Goal: Transaction & Acquisition: Book appointment/travel/reservation

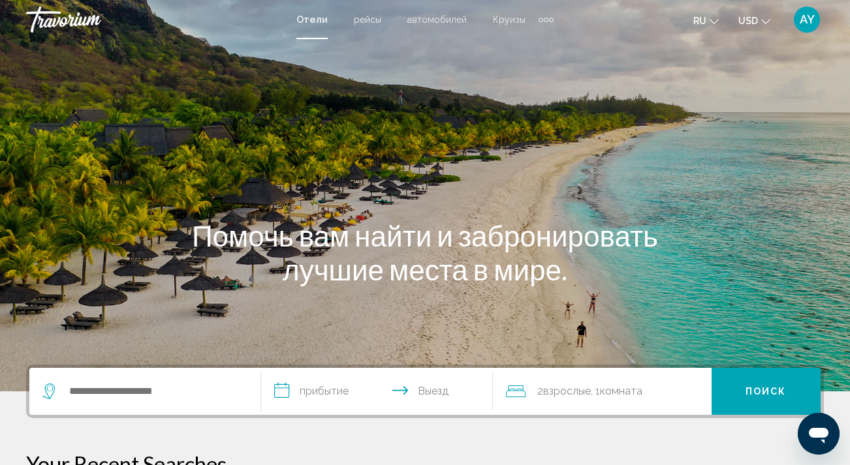
click at [507, 20] on span "Круизы" at bounding box center [509, 19] width 33 height 10
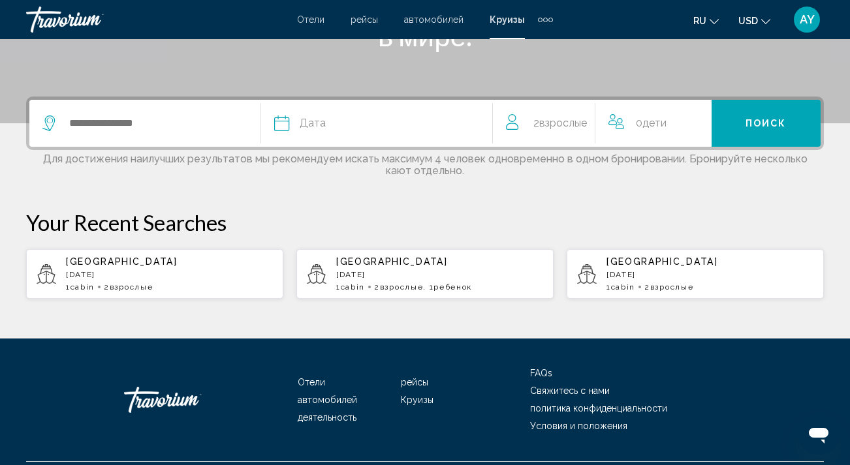
scroll to position [282, 0]
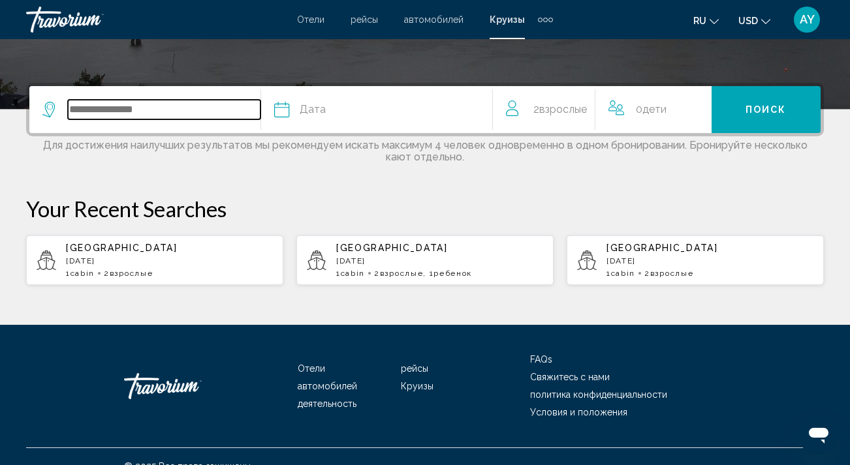
click at [168, 103] on input "Search widget" at bounding box center [164, 110] width 193 height 20
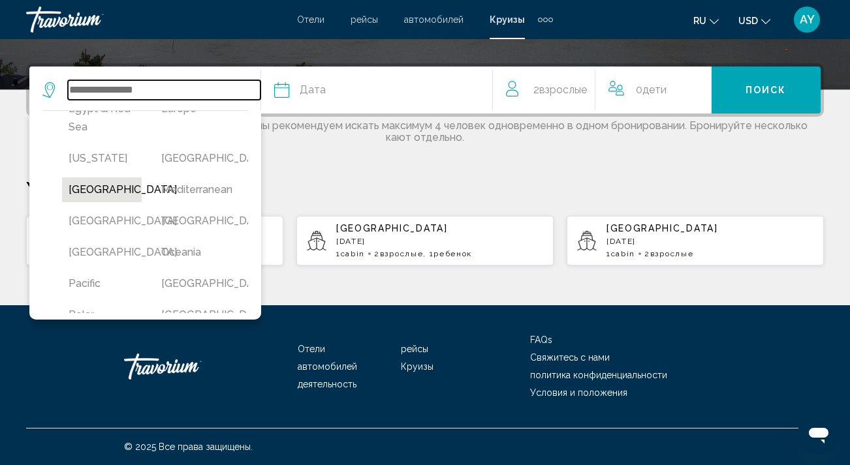
scroll to position [247, 0]
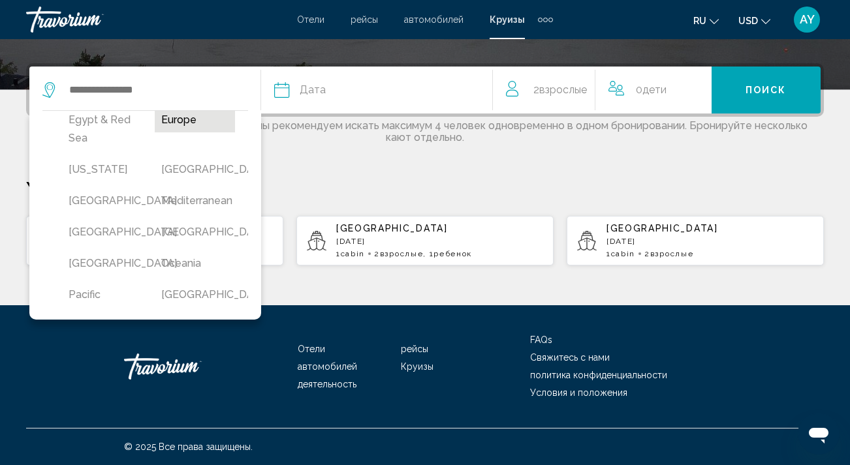
click at [193, 132] on button "Europe" at bounding box center [195, 120] width 80 height 25
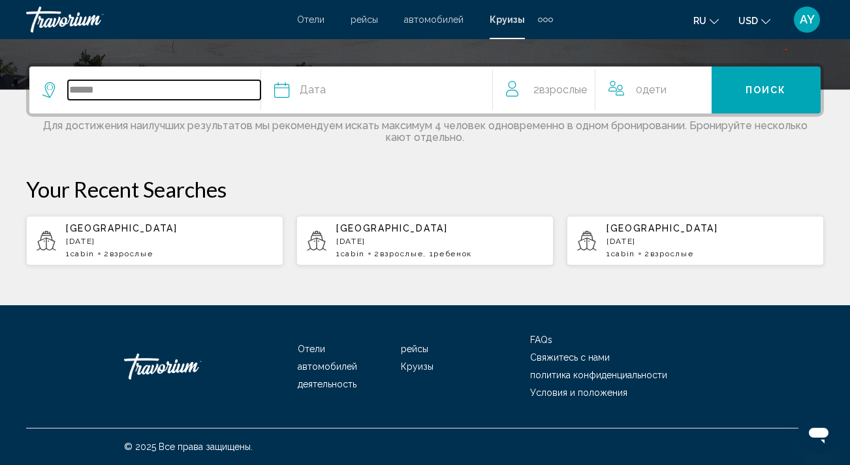
click at [190, 85] on input "******" at bounding box center [164, 90] width 193 height 20
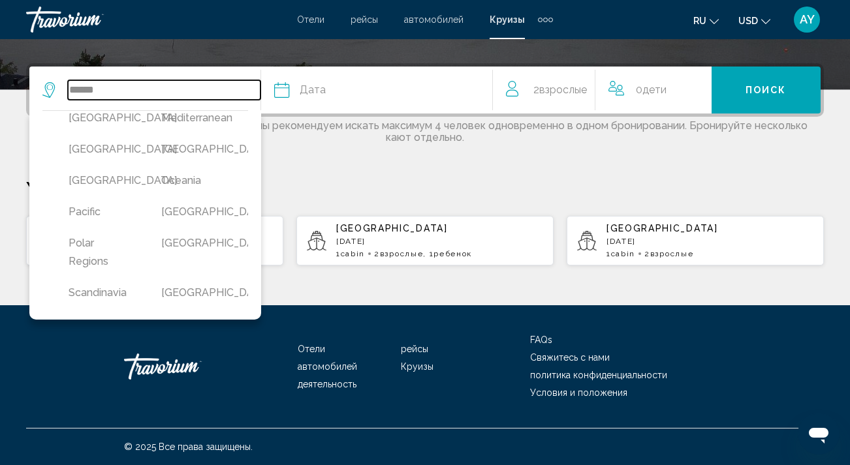
scroll to position [337, 0]
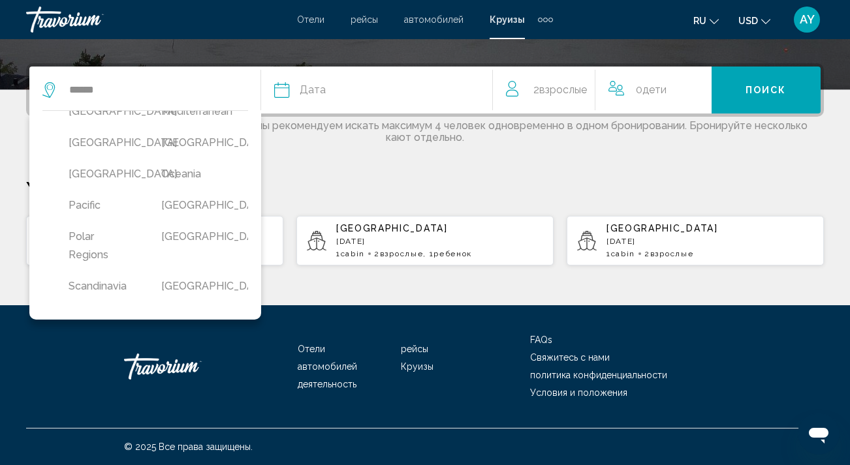
click at [223, 124] on button "Mediterranean" at bounding box center [195, 111] width 80 height 25
type input "**********"
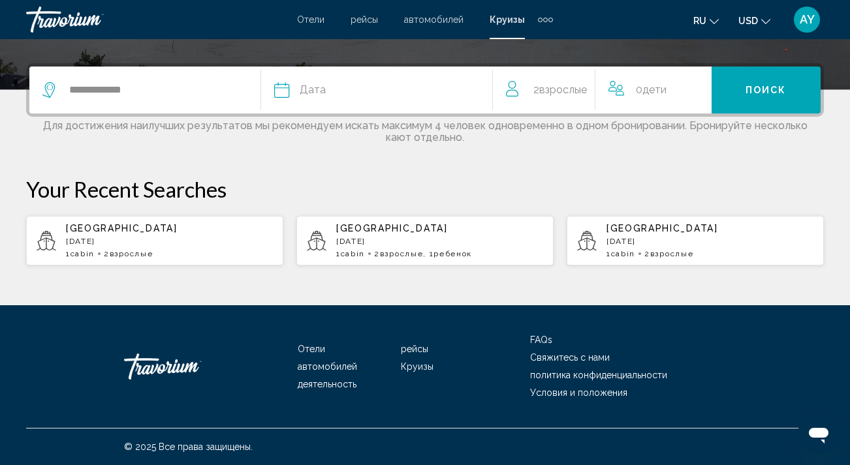
click at [302, 84] on span "Дата" at bounding box center [313, 90] width 26 height 18
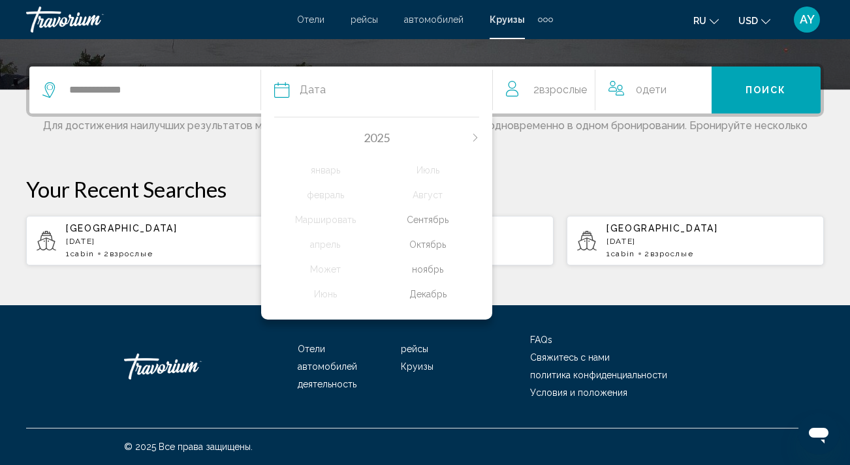
scroll to position [306, 0]
click at [433, 281] on div "ноябрь" at bounding box center [428, 269] width 102 height 23
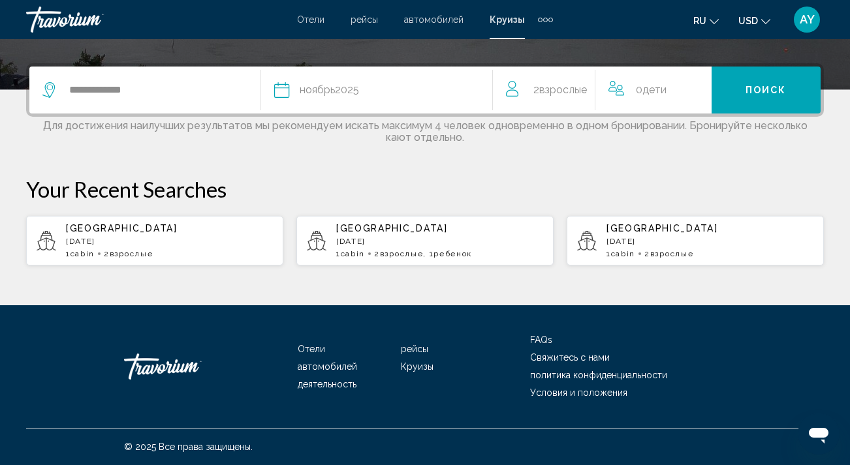
click at [772, 85] on span "Поиск" at bounding box center [765, 90] width 41 height 10
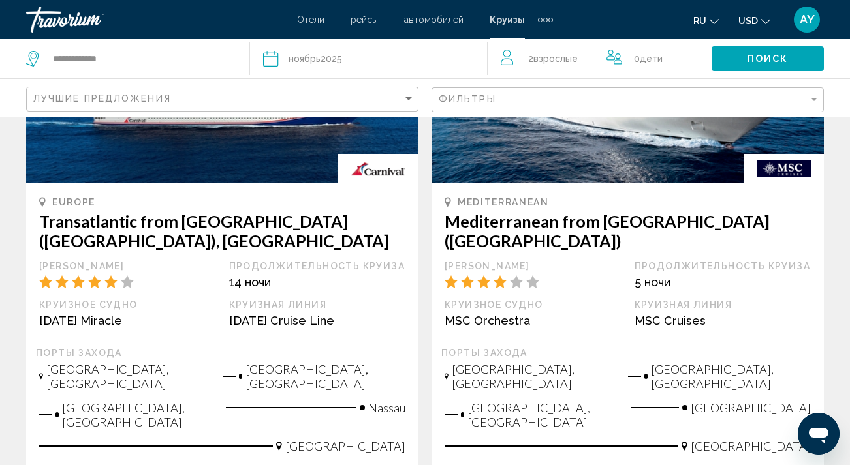
scroll to position [1341, 0]
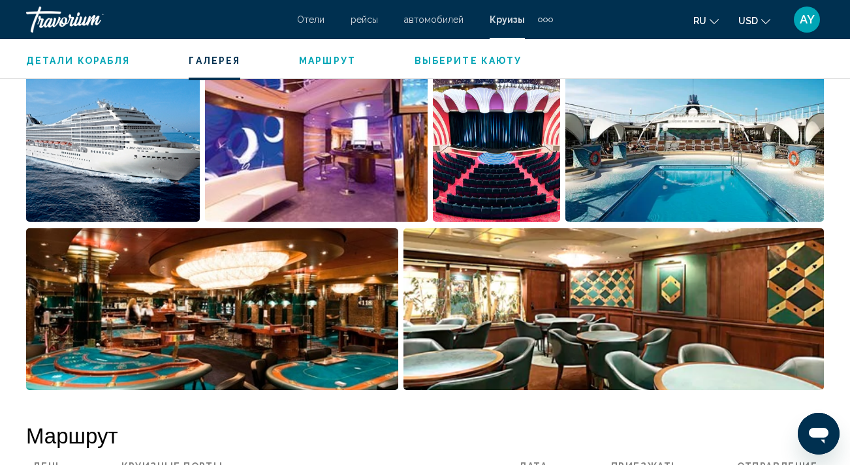
scroll to position [1239, 0]
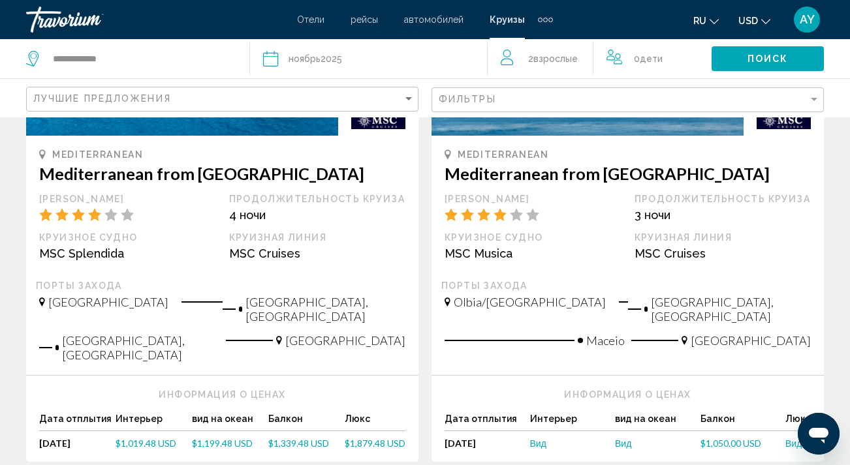
scroll to position [725, 0]
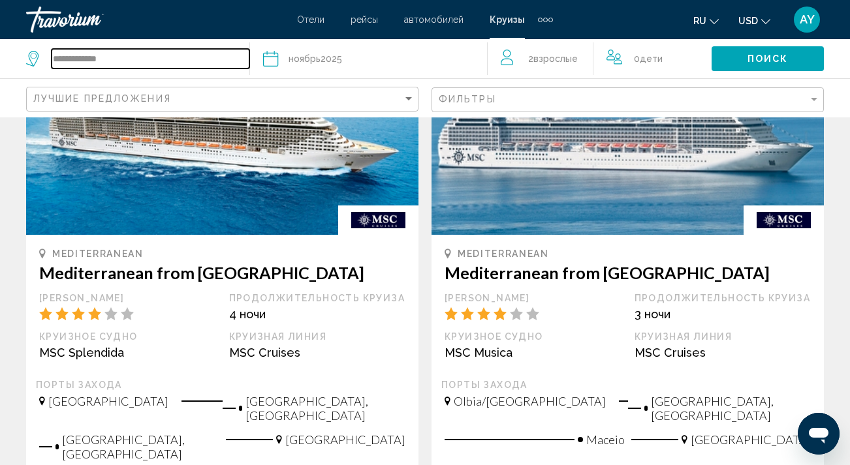
click at [165, 61] on input "**********" at bounding box center [151, 59] width 198 height 20
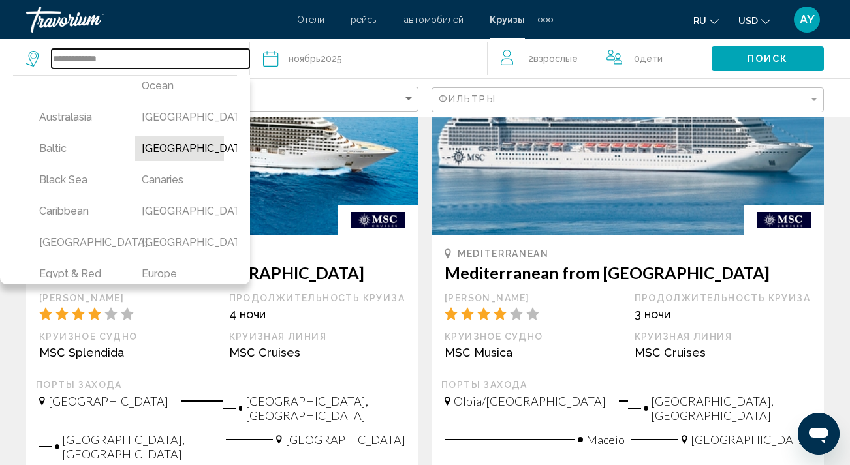
scroll to position [59, 0]
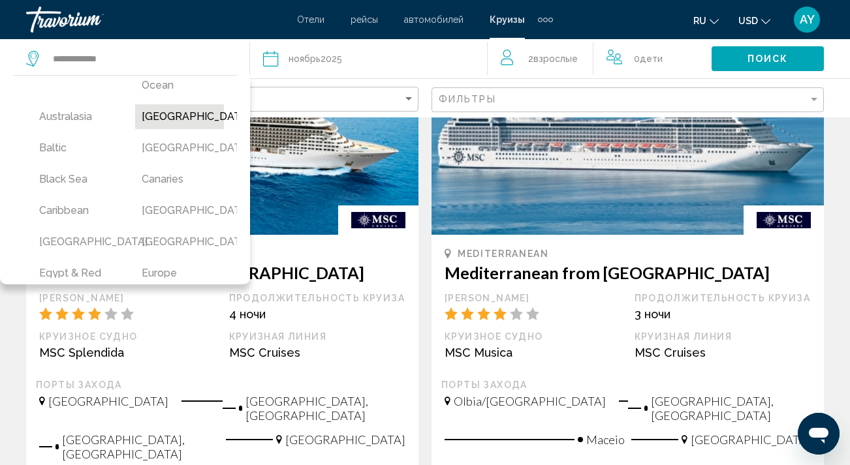
click at [168, 121] on button "[GEOGRAPHIC_DATA]" at bounding box center [179, 116] width 89 height 25
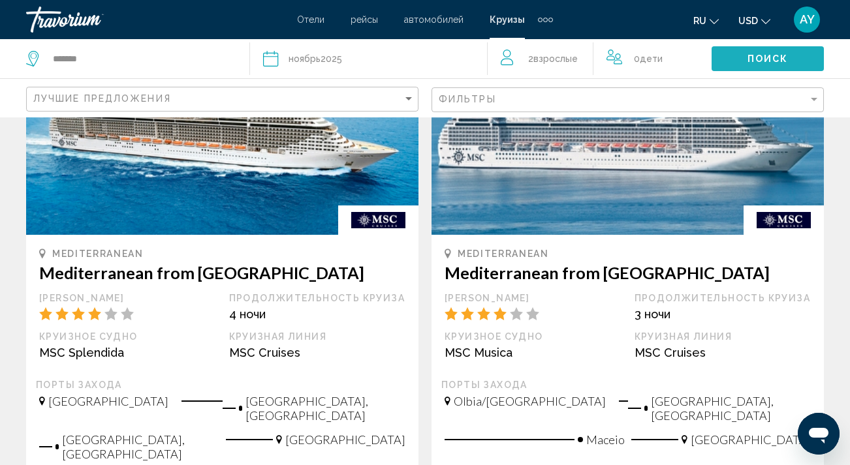
click at [781, 57] on span "Поиск" at bounding box center [767, 59] width 41 height 10
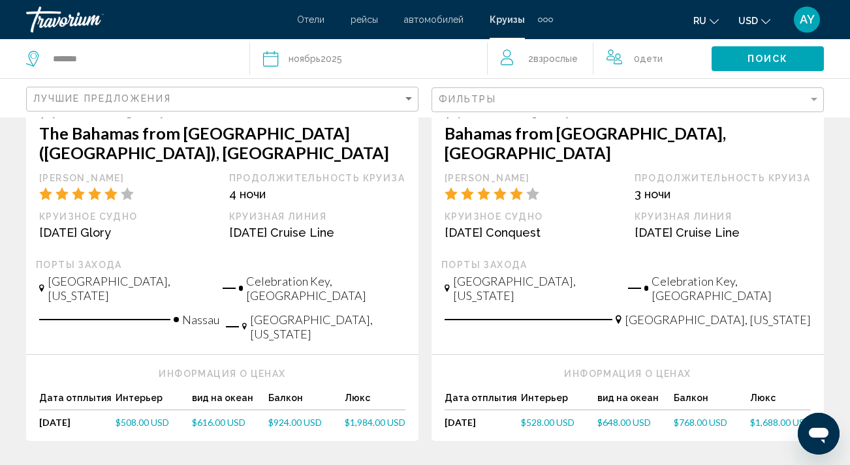
scroll to position [1472, 0]
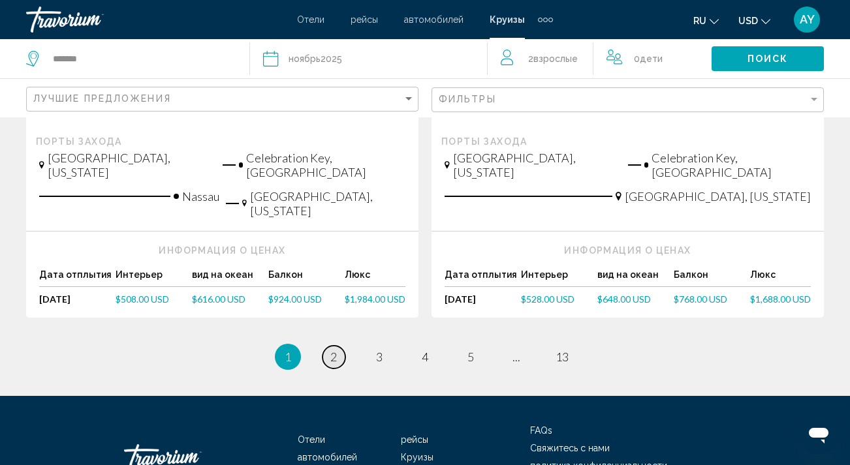
click at [338, 346] on link "page 2" at bounding box center [333, 357] width 23 height 23
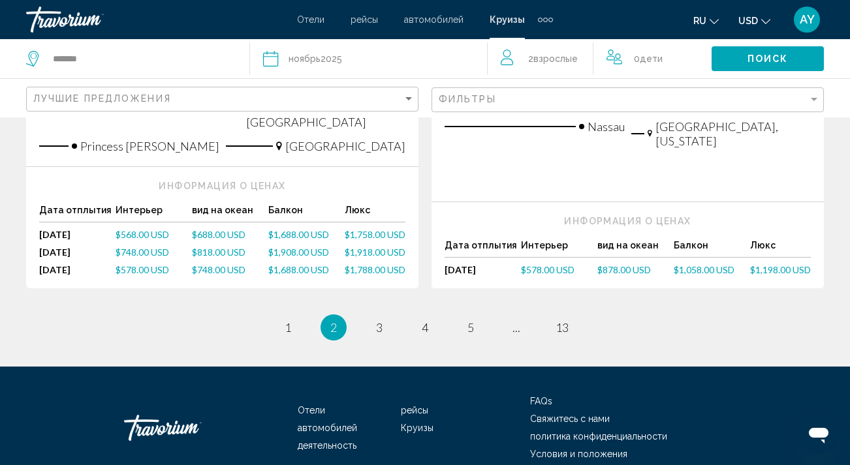
scroll to position [1683, 0]
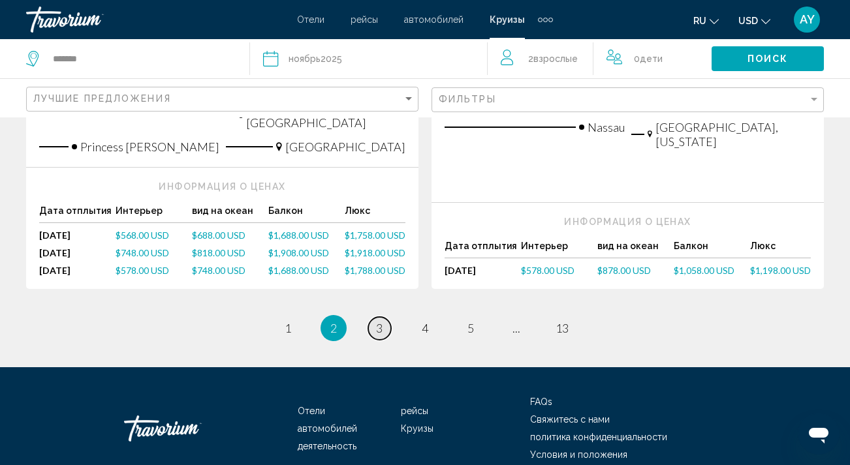
click at [380, 321] on span "3" at bounding box center [379, 328] width 7 height 14
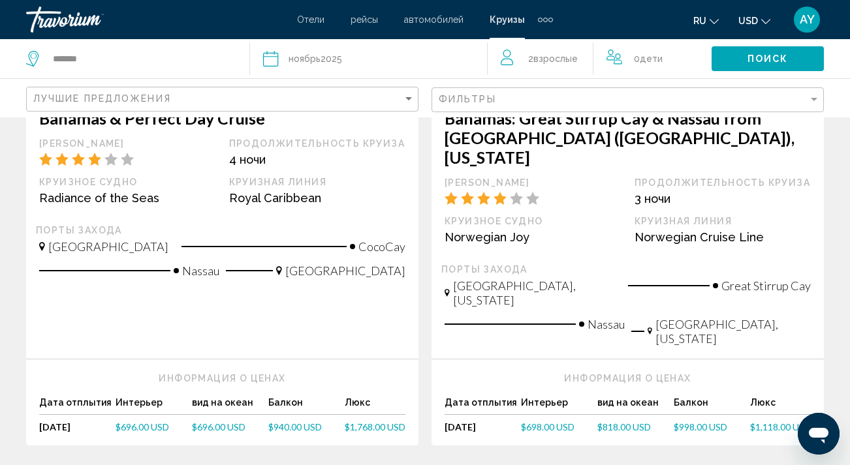
scroll to position [1535, 0]
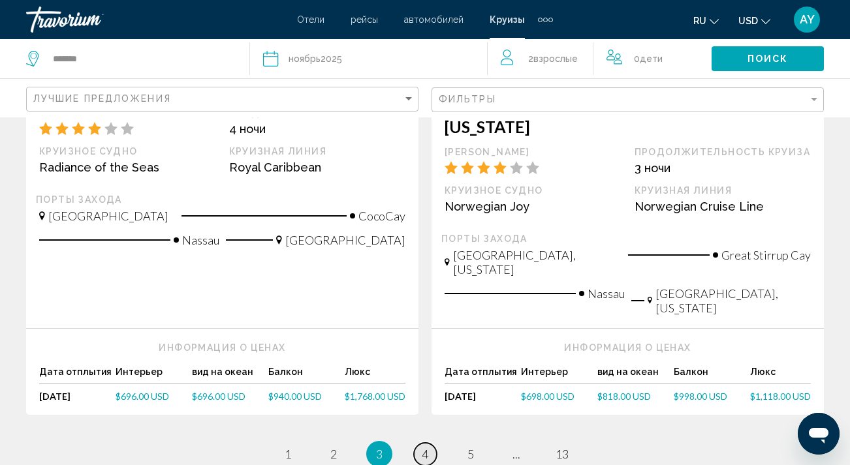
click at [425, 447] on span "4" at bounding box center [425, 454] width 7 height 14
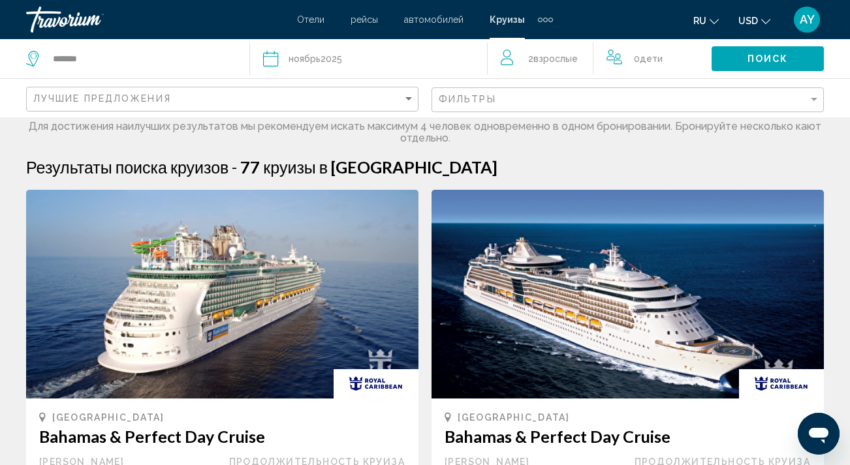
click at [274, 57] on icon "Search widget" at bounding box center [271, 59] width 16 height 16
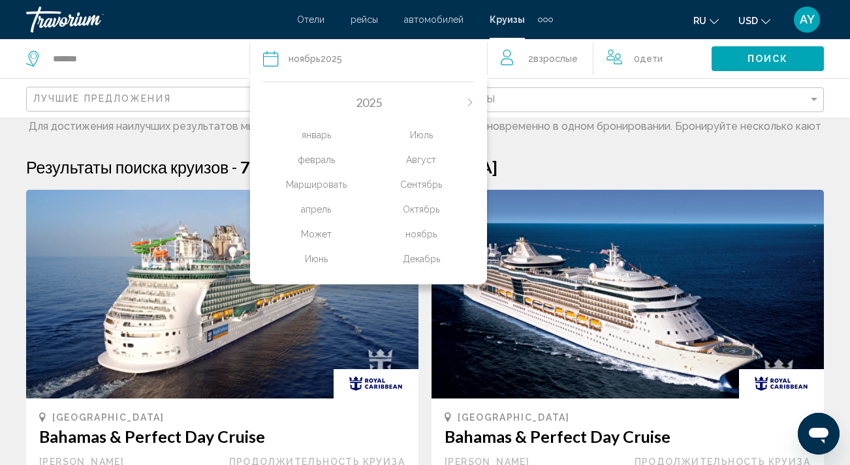
click at [320, 162] on div "февраль" at bounding box center [315, 159] width 105 height 23
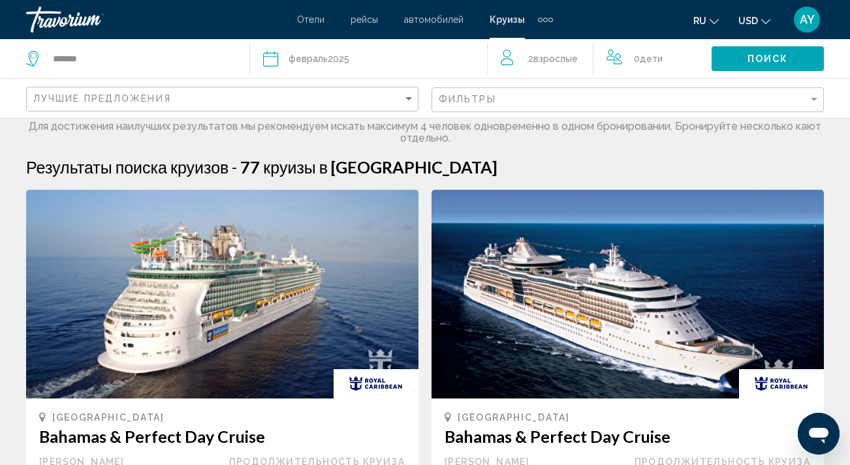
click at [751, 59] on span "Поиск" at bounding box center [767, 59] width 41 height 10
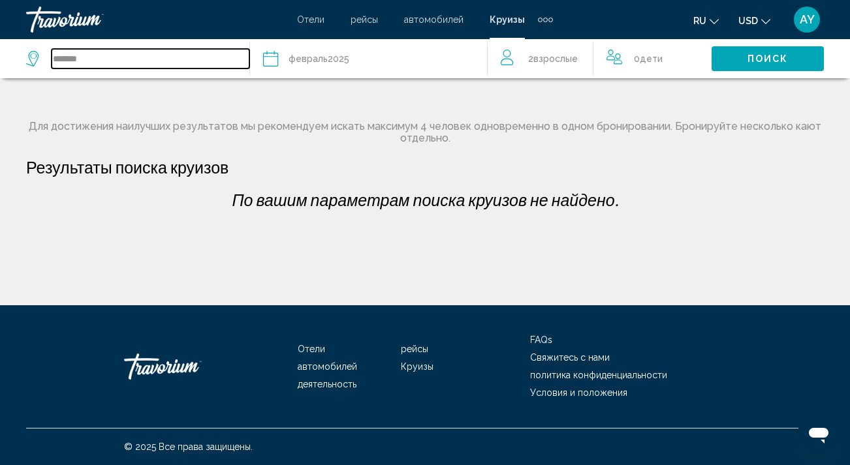
click at [84, 55] on input "*******" at bounding box center [151, 59] width 198 height 20
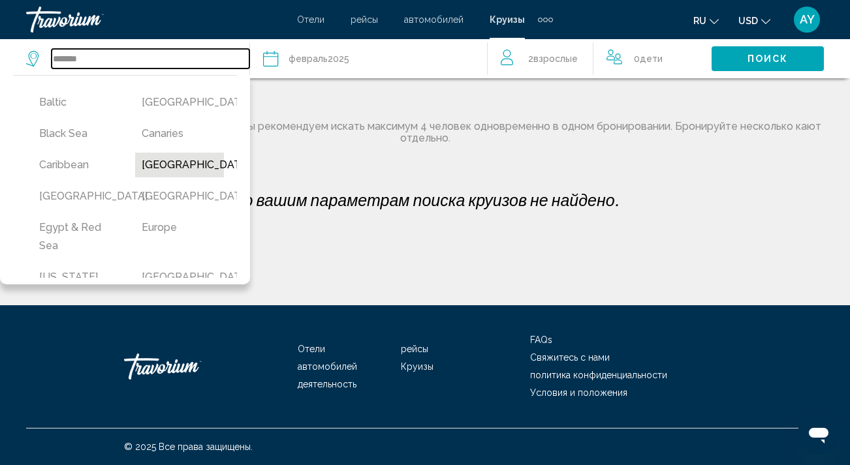
scroll to position [106, 0]
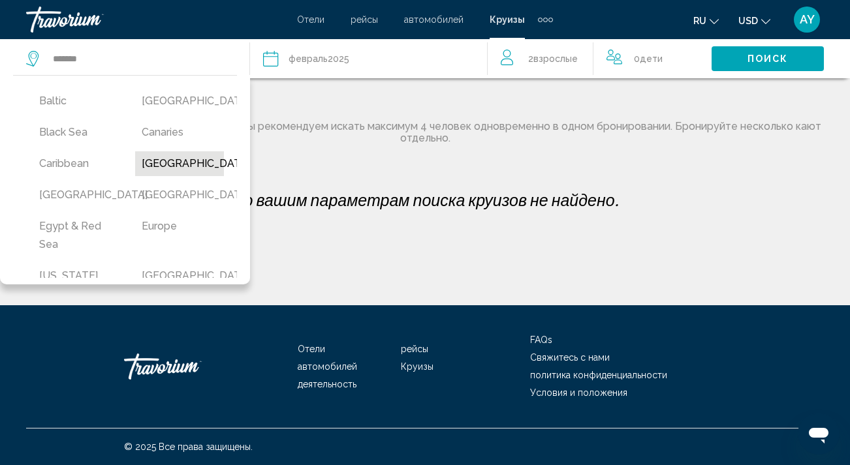
click at [171, 176] on button "[GEOGRAPHIC_DATA]" at bounding box center [179, 163] width 89 height 25
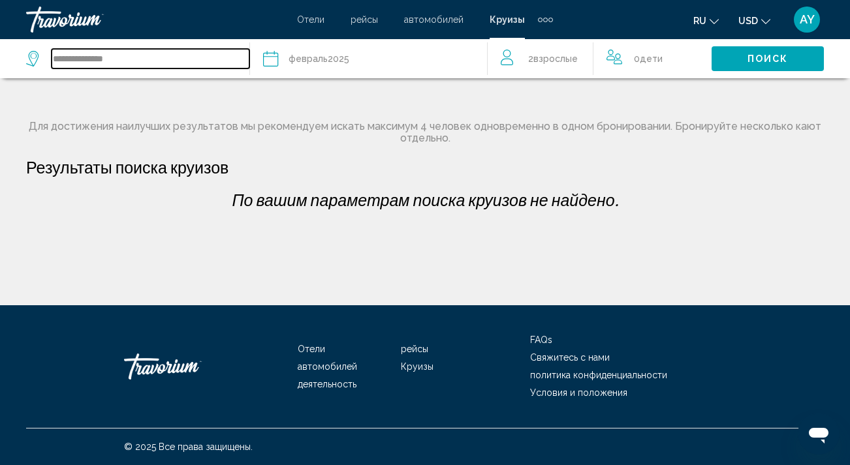
click at [151, 64] on input "**********" at bounding box center [151, 59] width 198 height 20
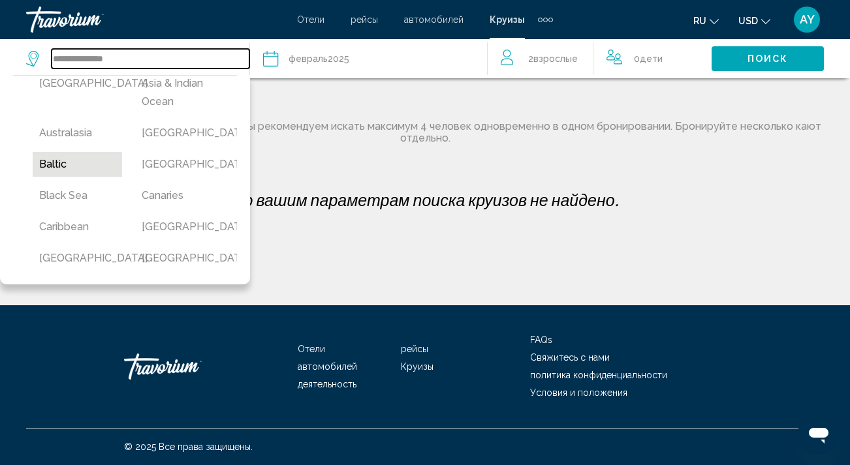
scroll to position [45, 0]
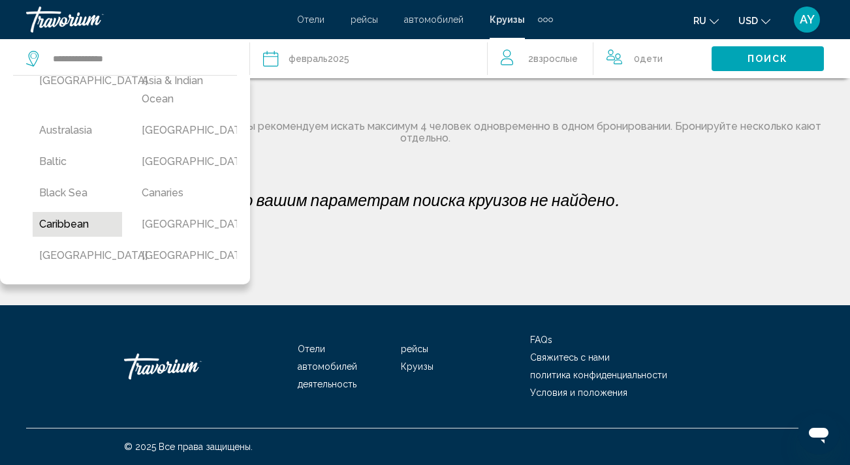
click at [70, 229] on button "Caribbean" at bounding box center [77, 224] width 89 height 25
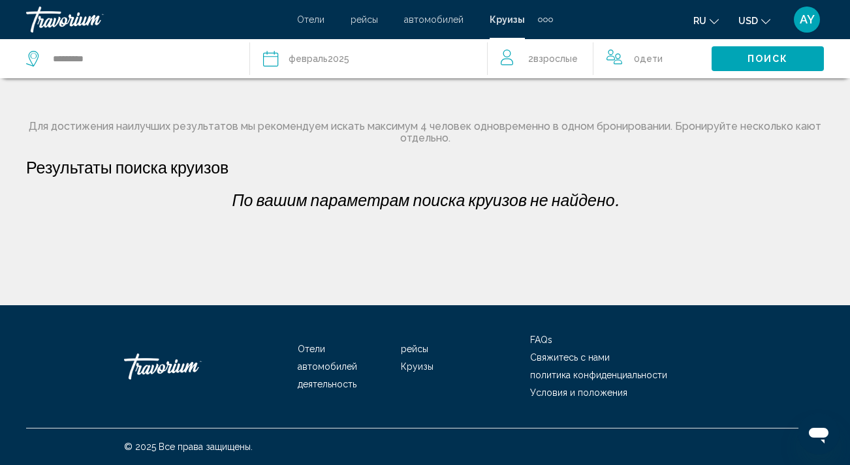
click at [779, 59] on span "Поиск" at bounding box center [767, 59] width 41 height 10
click at [121, 61] on input "*********" at bounding box center [151, 59] width 198 height 20
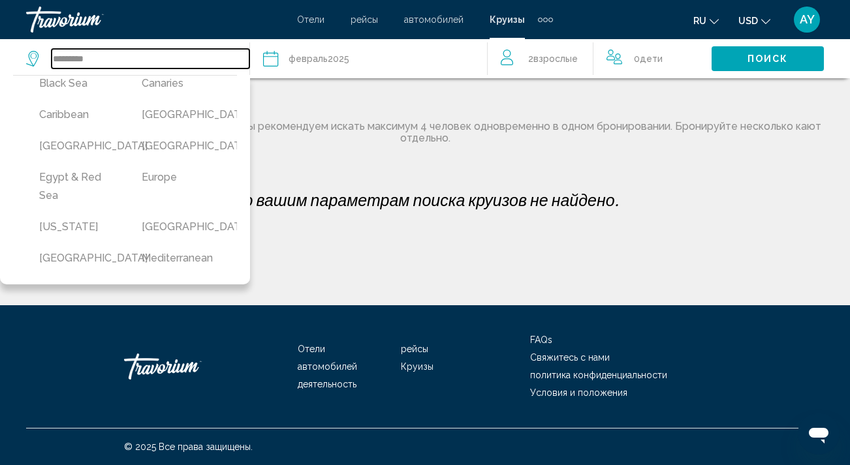
scroll to position [159, 0]
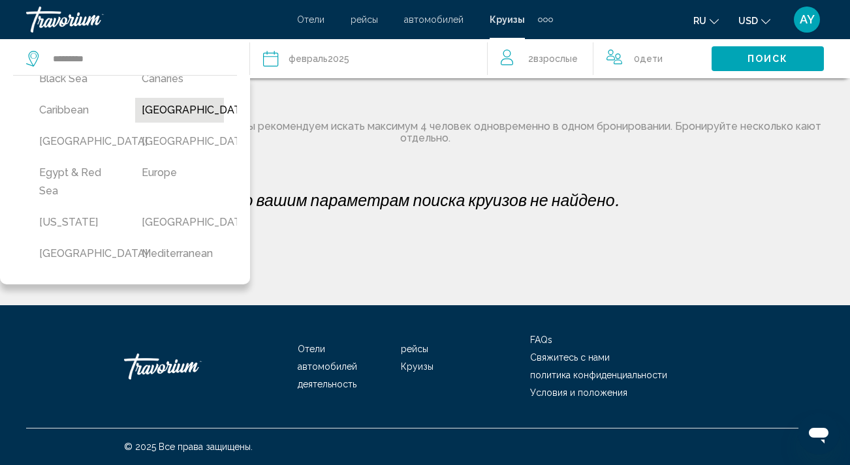
click at [169, 123] on button "[GEOGRAPHIC_DATA]" at bounding box center [179, 110] width 89 height 25
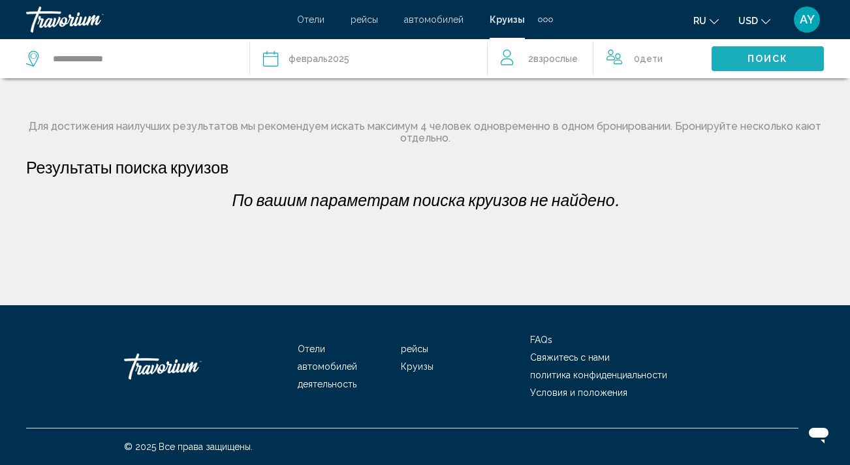
click at [741, 54] on button "Поиск" at bounding box center [767, 58] width 112 height 24
click at [318, 55] on span "февраль" at bounding box center [307, 59] width 39 height 10
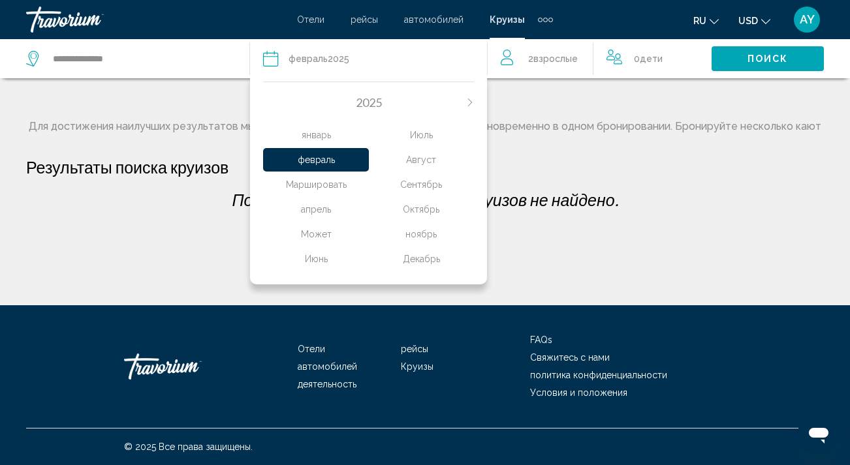
click at [322, 138] on div "январь" at bounding box center [315, 134] width 105 height 23
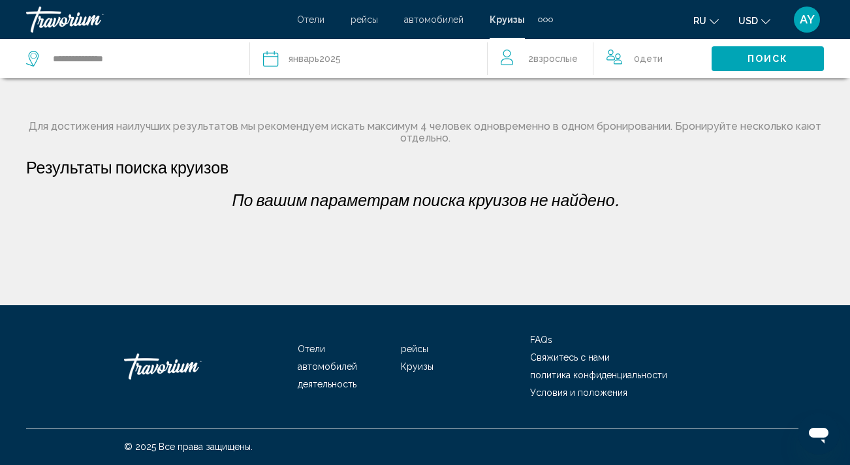
click at [758, 61] on span "Поиск" at bounding box center [767, 59] width 41 height 10
click at [172, 63] on input "**********" at bounding box center [151, 59] width 198 height 20
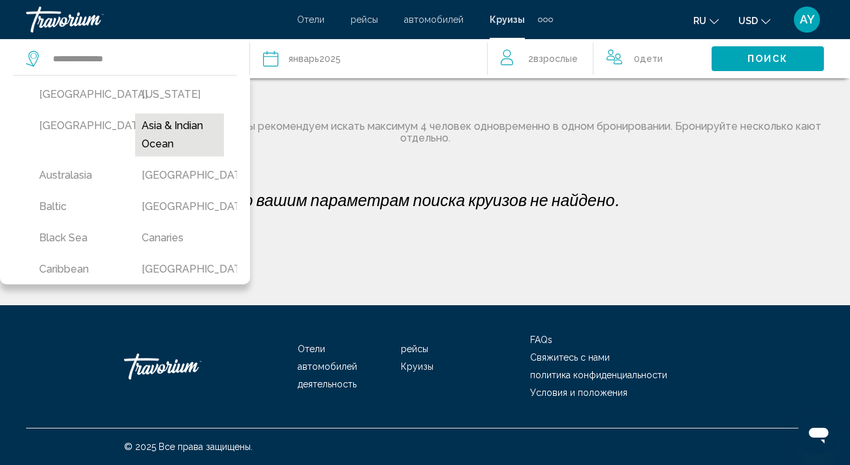
click at [175, 127] on button "Asia & Indian Ocean" at bounding box center [179, 135] width 89 height 43
type input "**********"
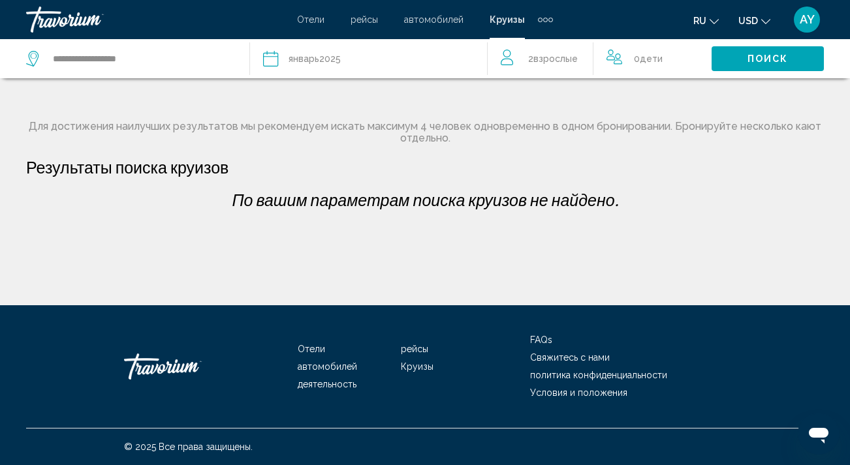
click at [305, 55] on span "январь" at bounding box center [303, 59] width 31 height 10
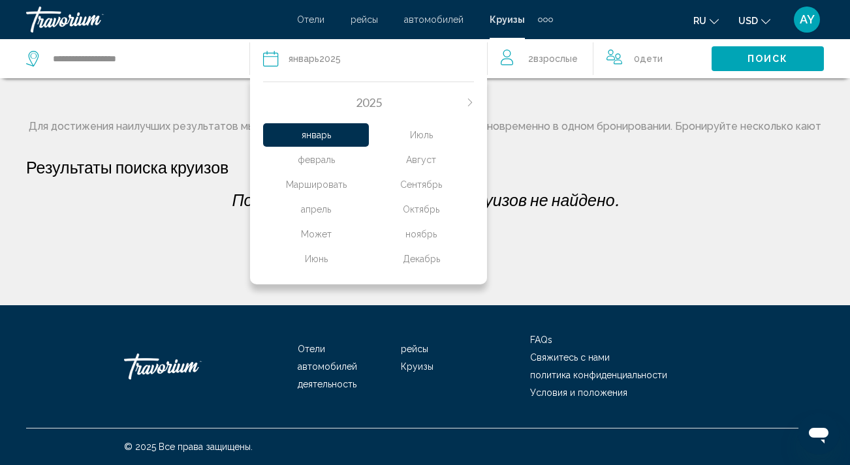
click at [424, 271] on div "Декабрь" at bounding box center [421, 258] width 105 height 23
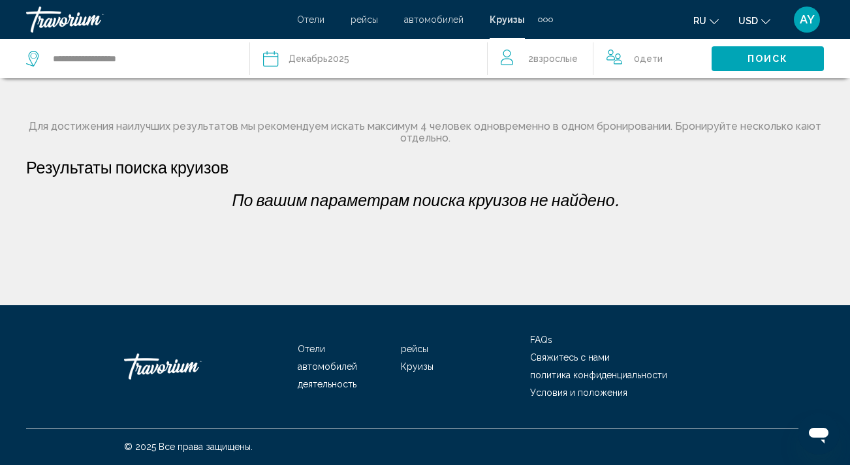
click at [794, 62] on button "Поиск" at bounding box center [767, 58] width 112 height 24
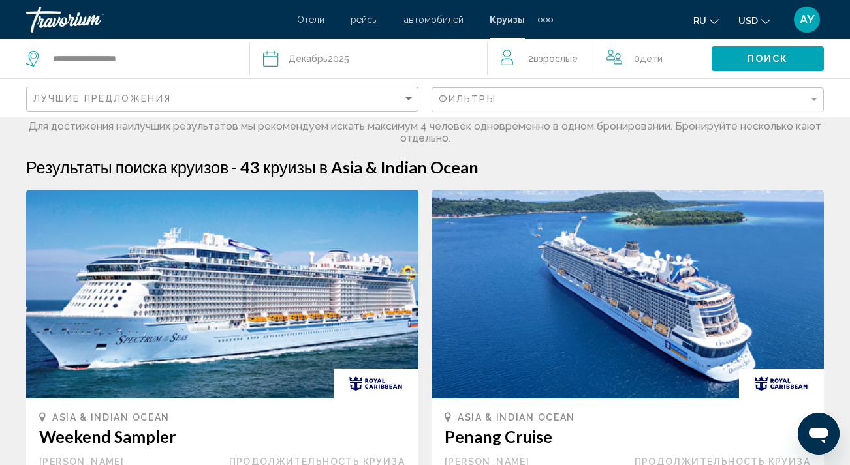
scroll to position [0, 0]
